Goal: Information Seeking & Learning: Learn about a topic

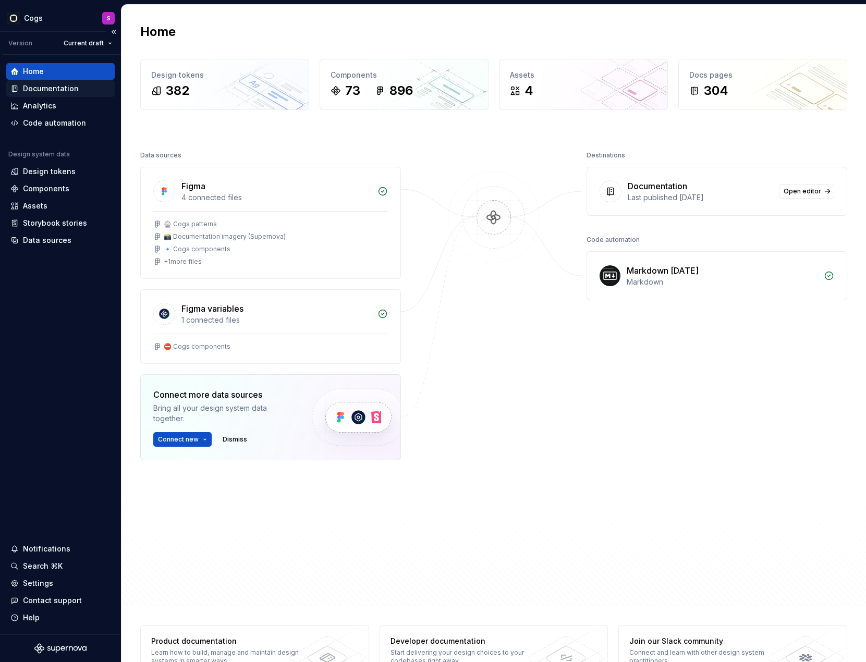
click at [64, 88] on div "Documentation" at bounding box center [51, 88] width 56 height 10
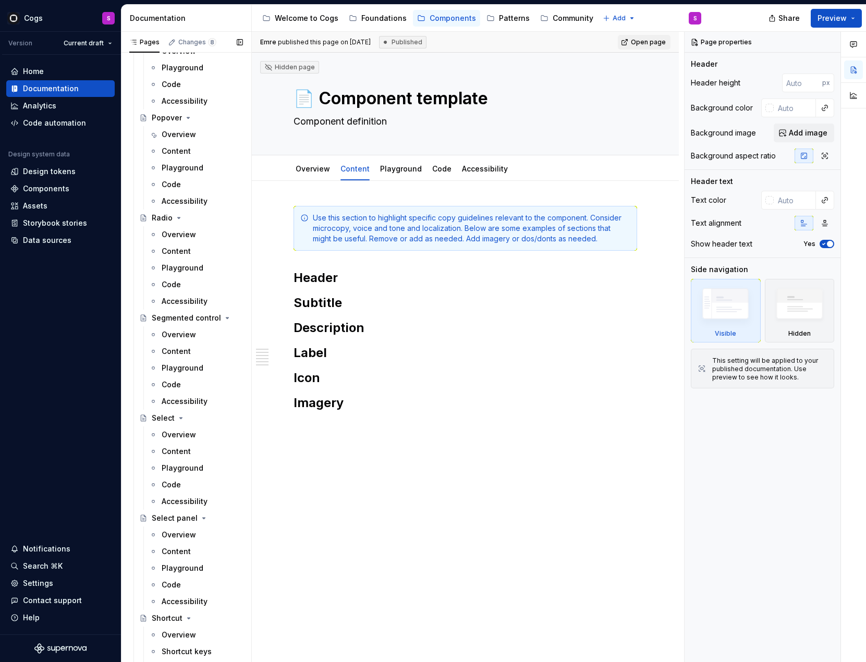
scroll to position [2537, 0]
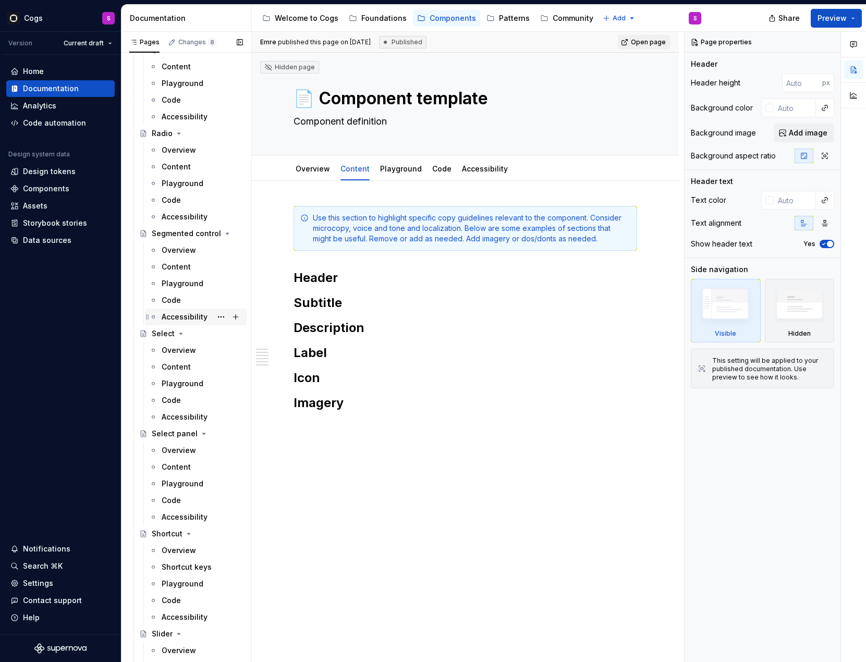
click at [177, 319] on div "Accessibility" at bounding box center [185, 317] width 46 height 10
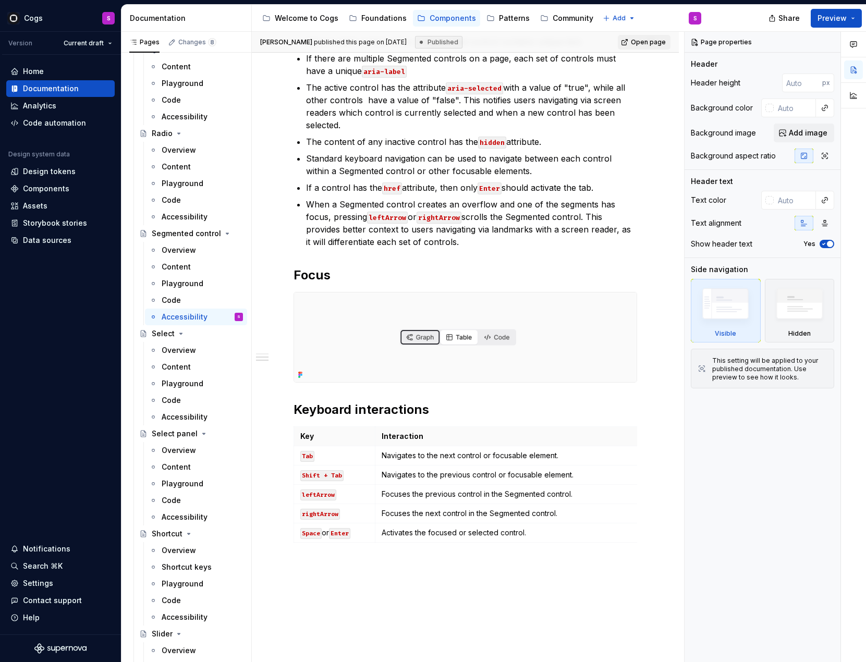
scroll to position [232, 0]
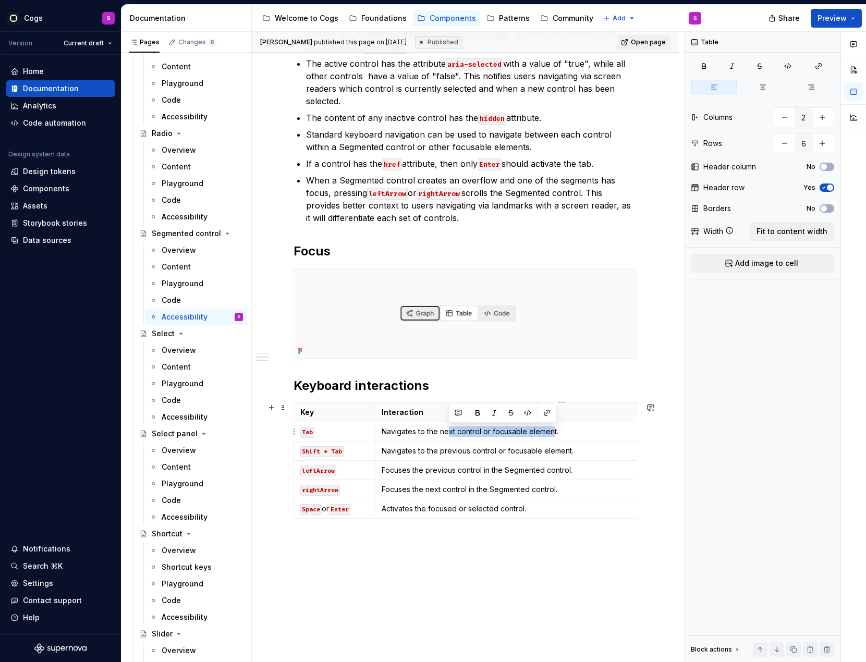
drag, startPoint x: 448, startPoint y: 433, endPoint x: 553, endPoint y: 436, distance: 105.4
click at [553, 436] on p "Navigates to the next control or focusable element." at bounding box center [562, 432] width 360 height 10
type textarea "*"
